Goal: Task Accomplishment & Management: Use online tool/utility

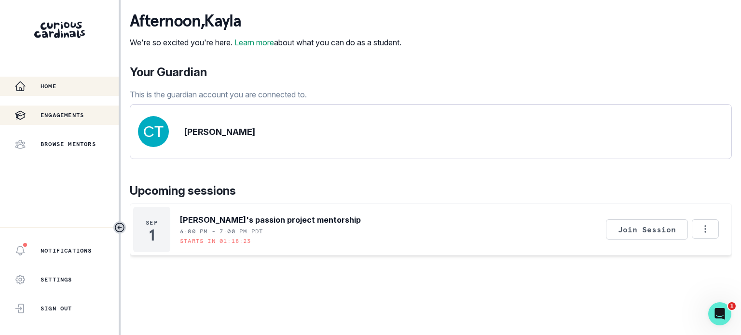
click at [95, 121] on div "Engagements" at bounding box center [66, 115] width 104 height 12
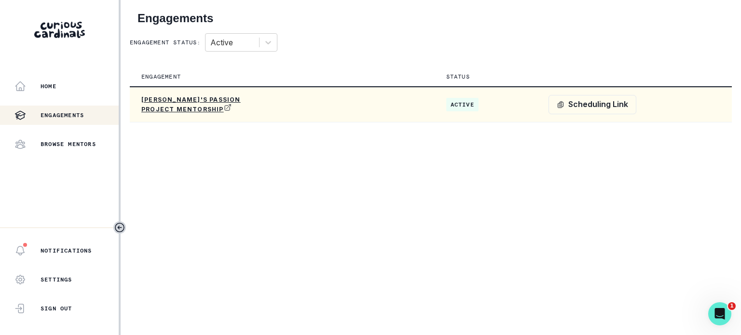
click at [166, 114] on td "[PERSON_NAME]'s passion project mentorship" at bounding box center [251, 105] width 243 height 36
click at [170, 108] on p "[PERSON_NAME]'s passion project mentorship" at bounding box center [199, 104] width 116 height 17
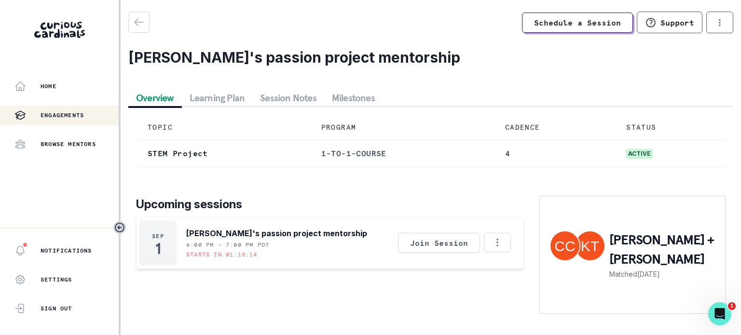
click at [207, 102] on button "Learning Plan" at bounding box center [217, 97] width 71 height 17
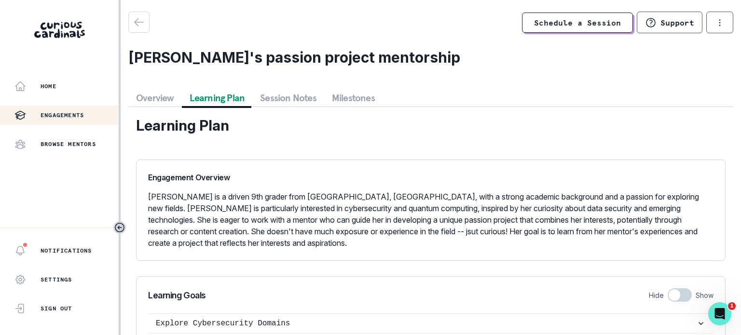
click at [287, 98] on button "Session Notes" at bounding box center [288, 97] width 72 height 17
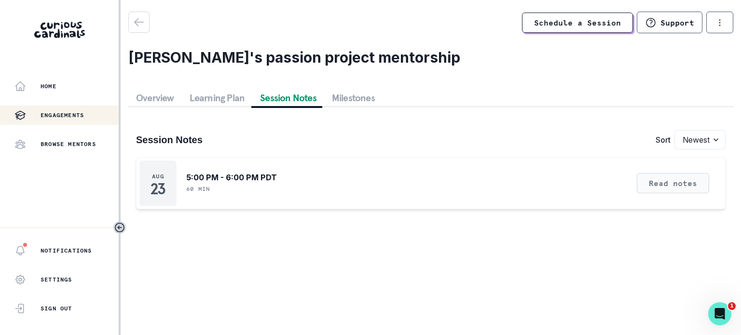
click at [691, 185] on button "Read notes" at bounding box center [672, 183] width 72 height 20
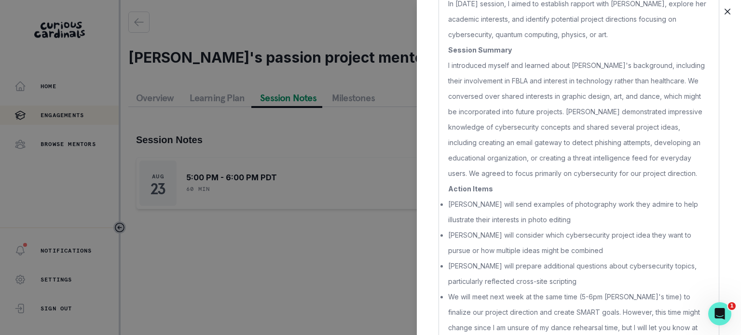
scroll to position [152, 0]
